Goal: Task Accomplishment & Management: Manage account settings

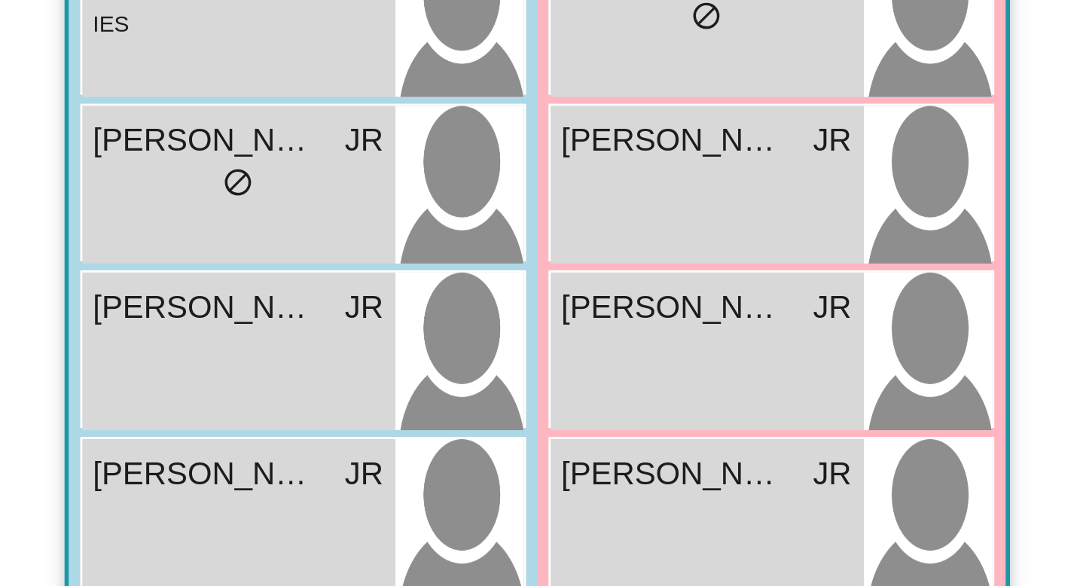
scroll to position [145, 0]
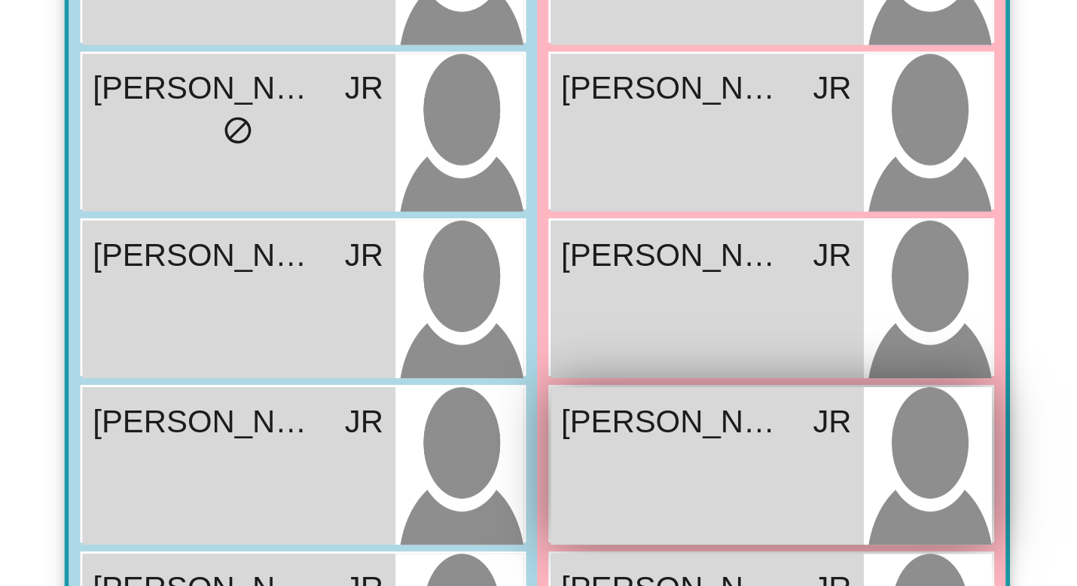
click at [231, 389] on span "[PERSON_NAME]" at bounding box center [225, 387] width 75 height 16
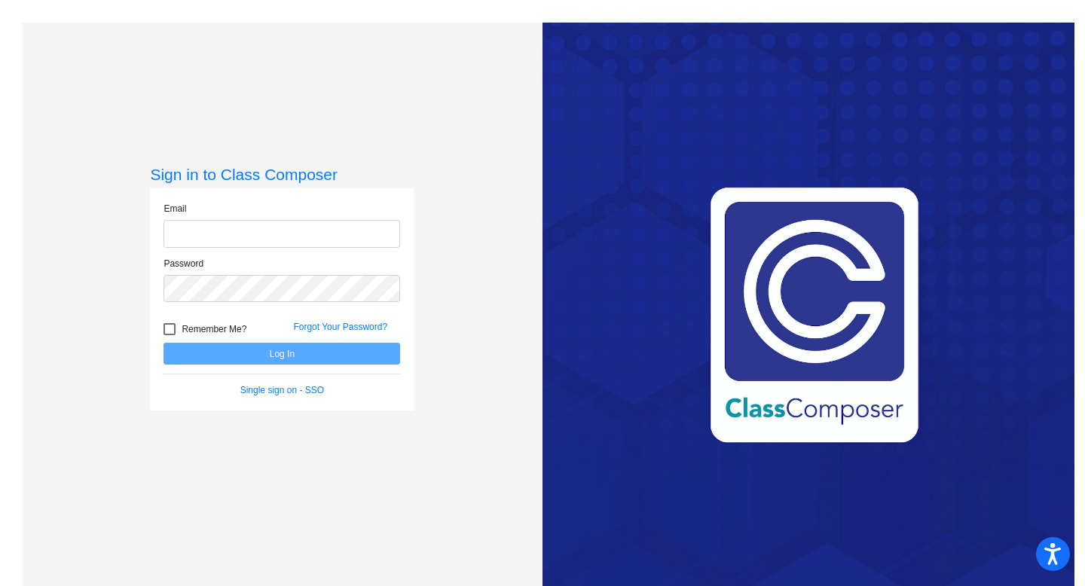
type input "[EMAIL_ADDRESS][DOMAIN_NAME]"
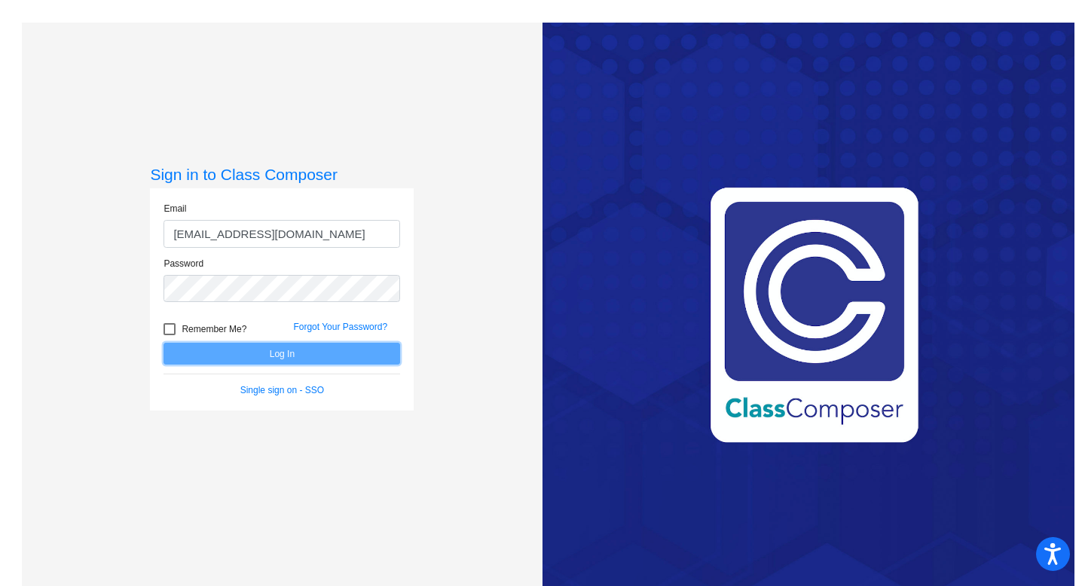
click at [281, 355] on button "Log In" at bounding box center [281, 354] width 237 height 22
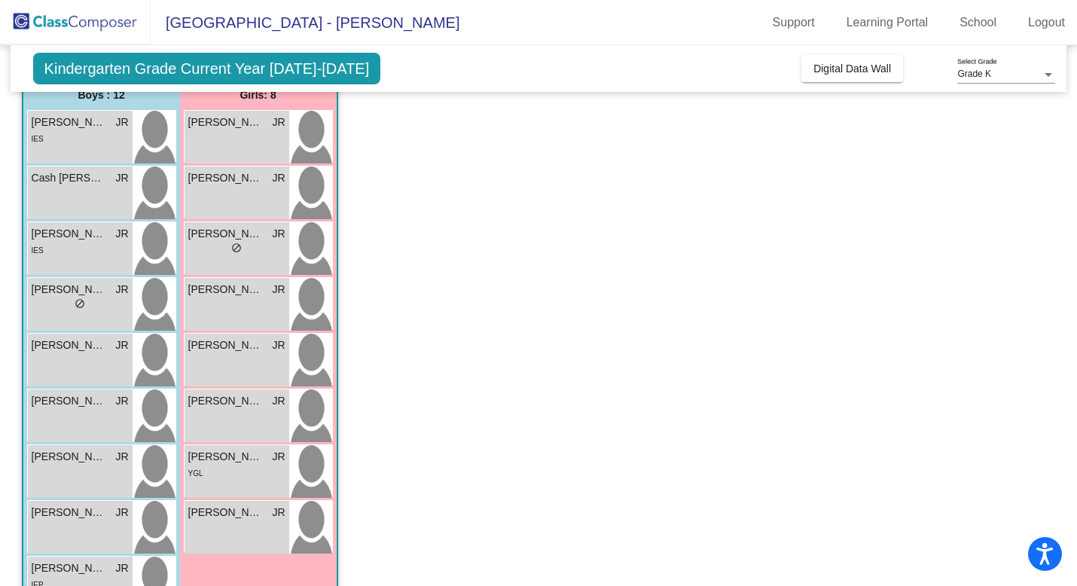
scroll to position [134, 0]
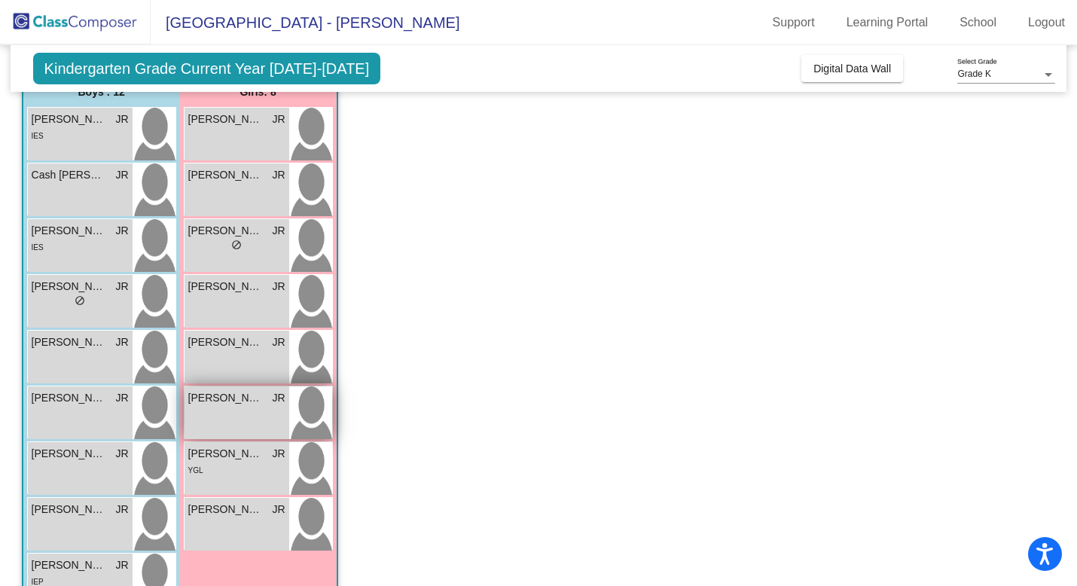
click at [246, 418] on div "[PERSON_NAME] lock do_not_disturb_alt" at bounding box center [237, 412] width 105 height 53
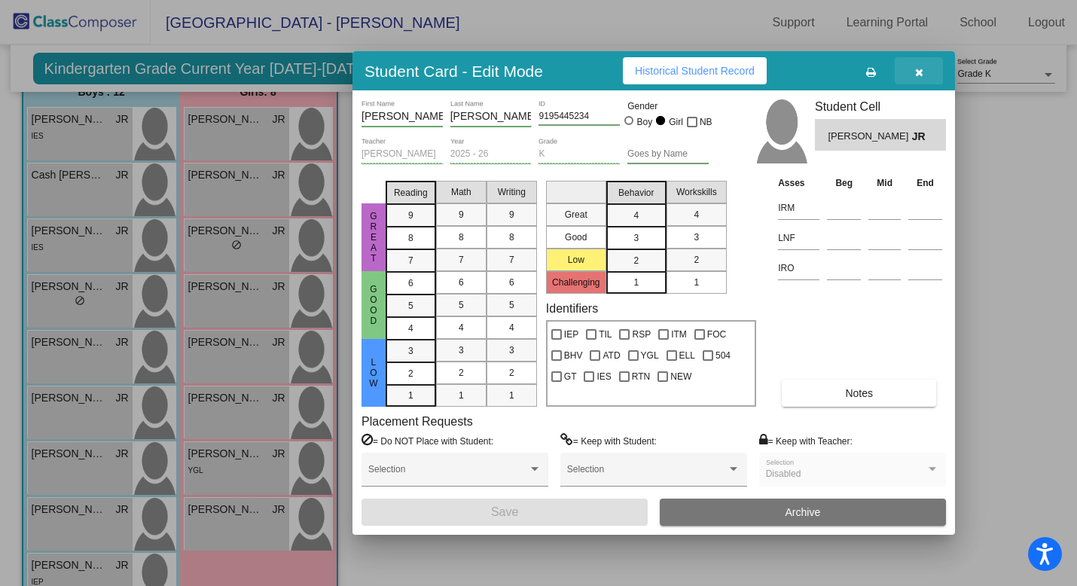
click at [919, 69] on icon "button" at bounding box center [919, 72] width 8 height 11
